Goal: Task Accomplishment & Management: Manage account settings

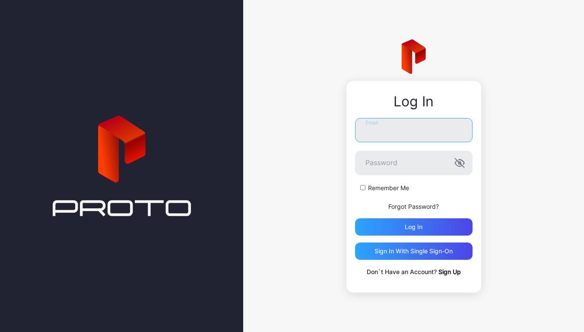
type input "**********"
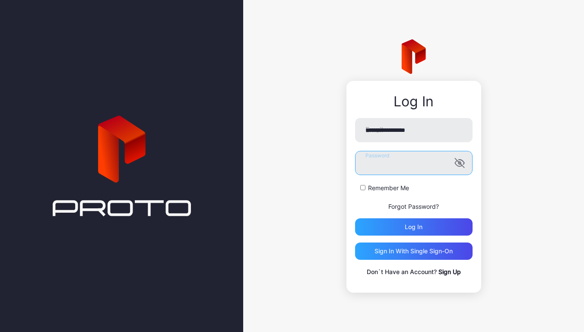
click at [413, 227] on button "Log in" at bounding box center [413, 226] width 117 height 17
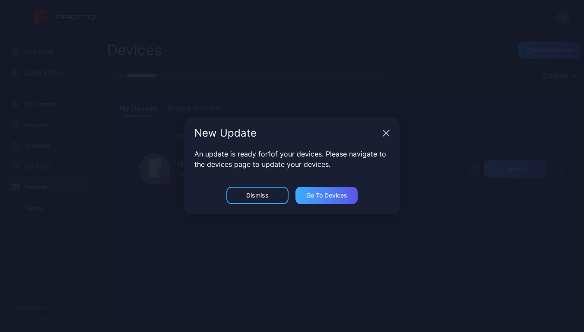
click at [311, 199] on div "Go to devices" at bounding box center [326, 195] width 62 height 17
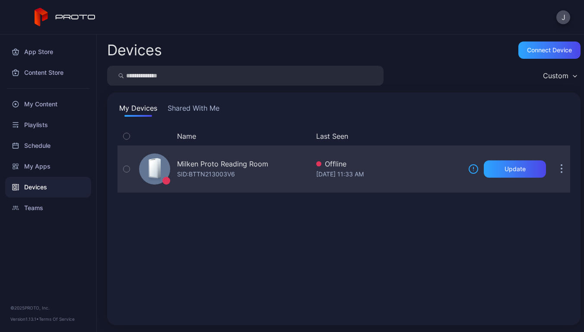
click at [126, 168] on icon "button" at bounding box center [126, 168] width 6 height 9
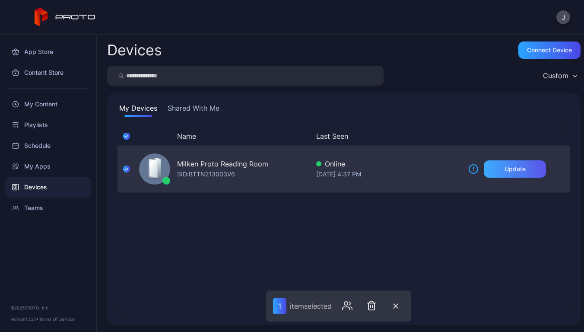
click at [491, 171] on div "Update" at bounding box center [515, 168] width 62 height 17
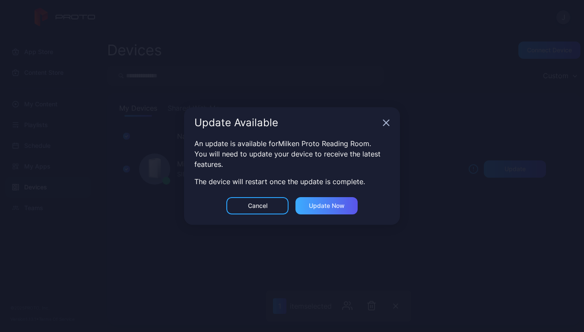
click at [327, 209] on div "Update now" at bounding box center [326, 205] width 62 height 17
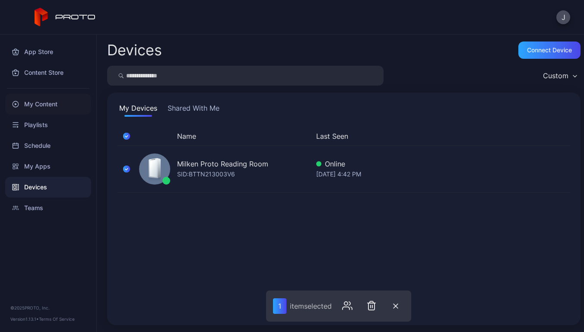
click at [59, 97] on div "My Content" at bounding box center [48, 104] width 86 height 21
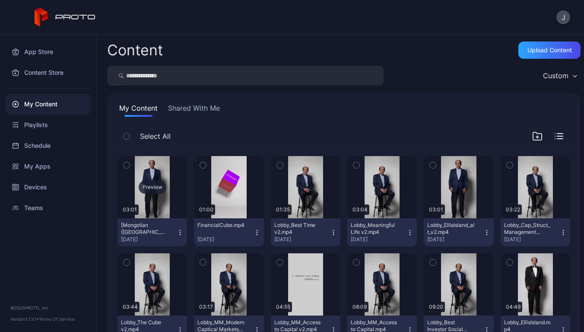
click at [159, 171] on div "Preview" at bounding box center [152, 187] width 70 height 62
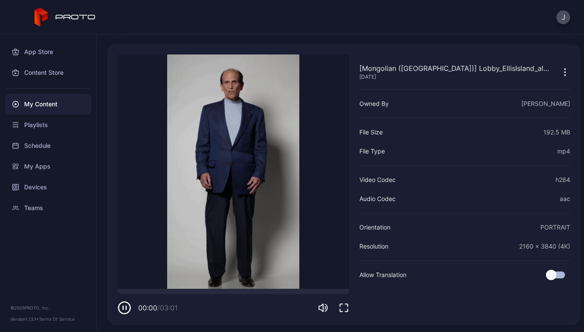
scroll to position [25, 0]
click at [180, 142] on video "Sorry, your browser doesn‘t support embedded videos" at bounding box center [232, 171] width 231 height 234
click at [129, 308] on icon "button" at bounding box center [124, 307] width 14 height 14
click at [38, 55] on div "App Store" at bounding box center [48, 51] width 86 height 21
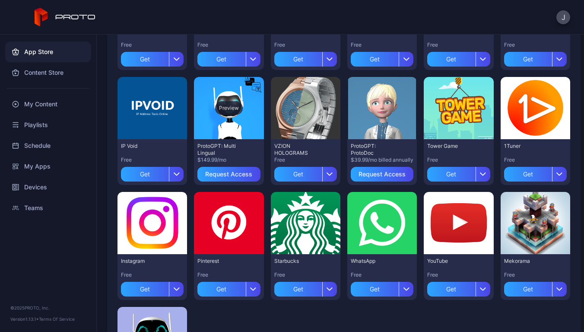
scroll to position [284, 0]
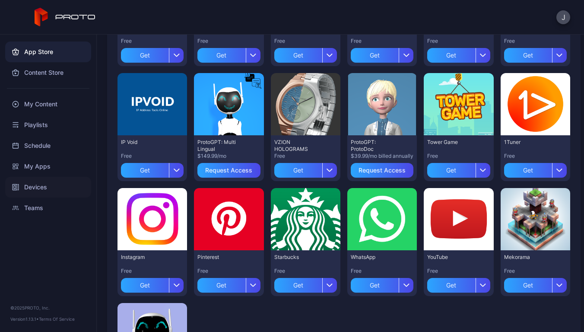
click at [35, 190] on div "Devices" at bounding box center [48, 187] width 86 height 21
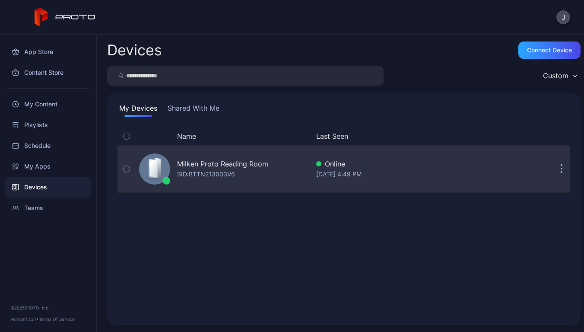
click at [122, 169] on button "button" at bounding box center [126, 168] width 18 height 47
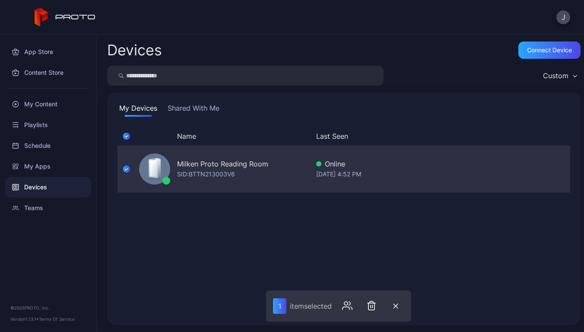
click at [222, 168] on div "Milken Proto Reading Room" at bounding box center [222, 163] width 91 height 10
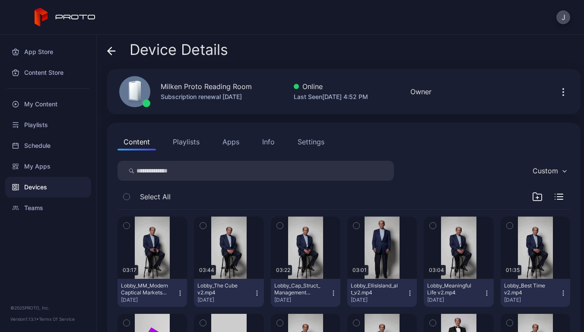
scroll to position [25, 0]
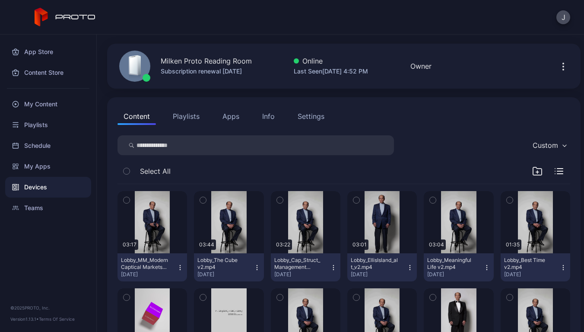
drag, startPoint x: 322, startPoint y: 116, endPoint x: 283, endPoint y: 116, distance: 38.9
click at [320, 116] on div "Settings" at bounding box center [310, 116] width 27 height 10
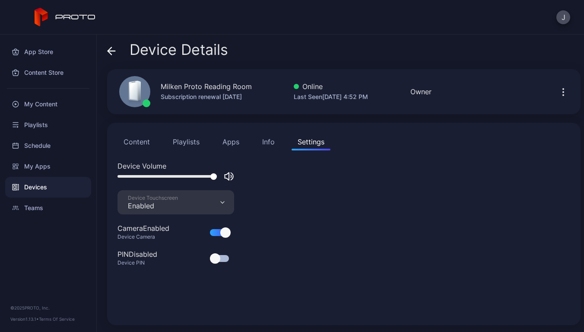
scroll to position [0, 0]
click at [277, 116] on div "Device Details Milken Proto Reading Room Subscription renewal [DATE] Online Las…" at bounding box center [340, 183] width 487 height 297
click at [264, 157] on div "Content Playlists Apps Info Settings Device Volume Device Touchscreen Enabled C…" at bounding box center [343, 224] width 473 height 202
click at [268, 144] on div "Info" at bounding box center [268, 141] width 13 height 10
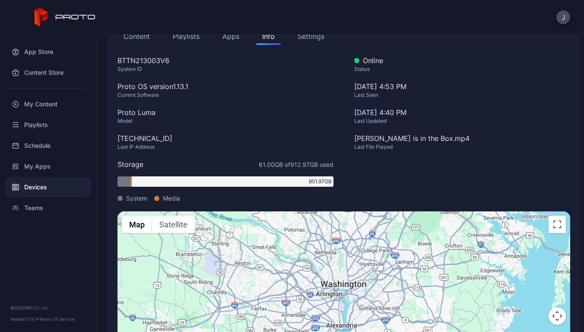
scroll to position [103, 0]
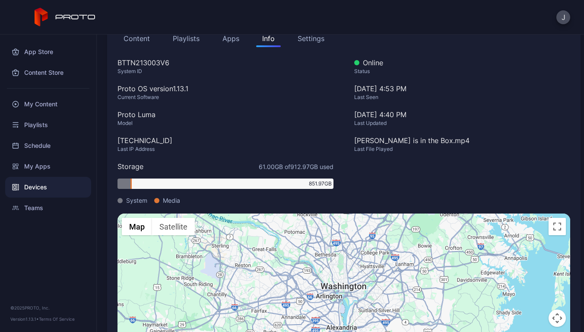
click at [158, 63] on div "BTTN213003V6" at bounding box center [225, 62] width 216 height 10
copy div "BTTN213003V6"
